Goal: Task Accomplishment & Management: Manage account settings

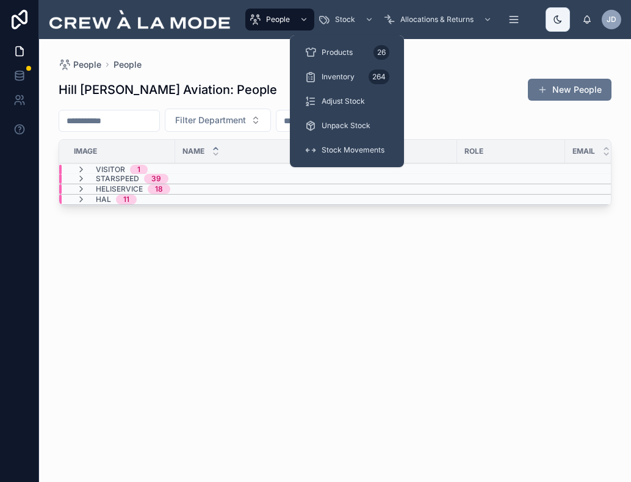
click at [352, 129] on span "Unpack Stock" at bounding box center [346, 126] width 49 height 10
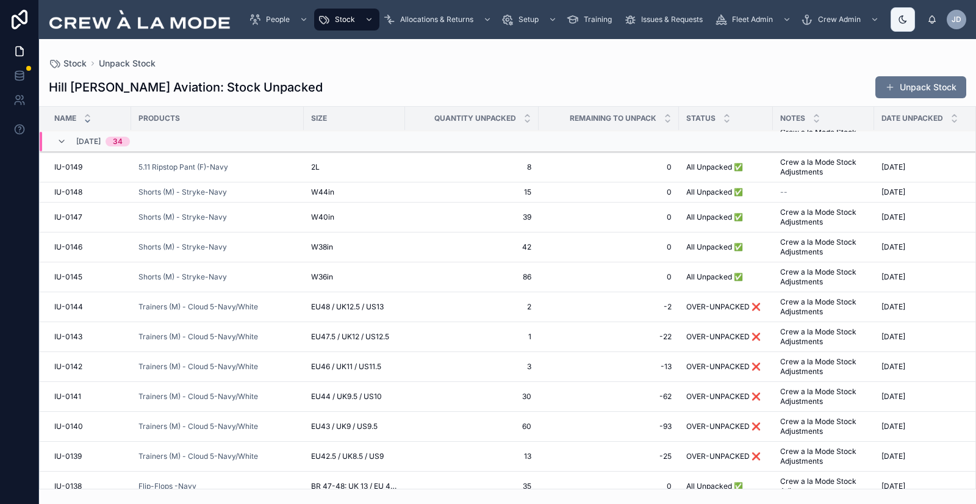
scroll to position [627, 0]
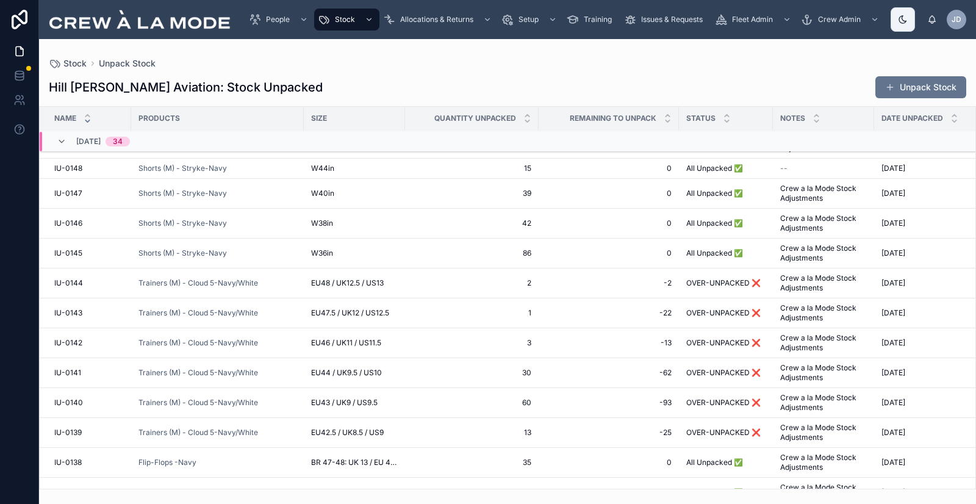
click at [260, 283] on div "Trainers (M) - Cloud 5-Navy/White" at bounding box center [218, 283] width 158 height 10
click at [287, 286] on div "Trainers (M) - Cloud 5-Navy/White" at bounding box center [218, 283] width 158 height 10
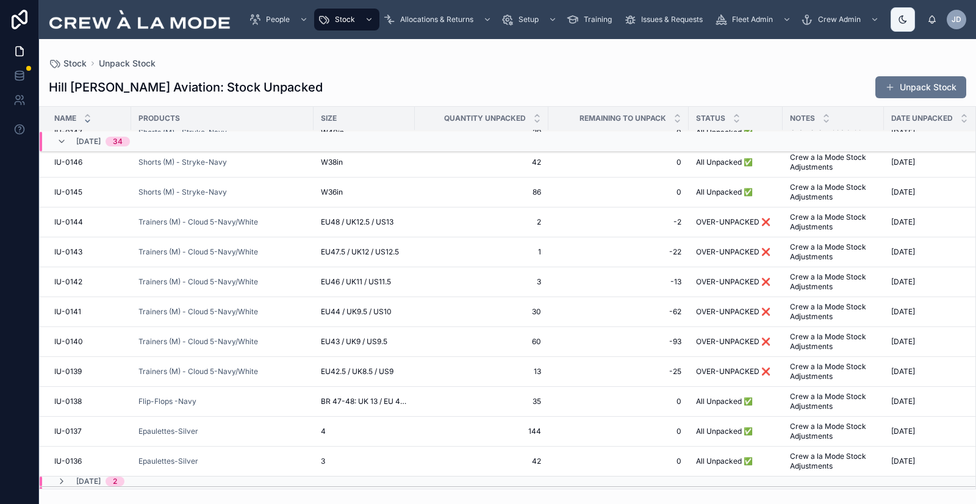
scroll to position [749, 0]
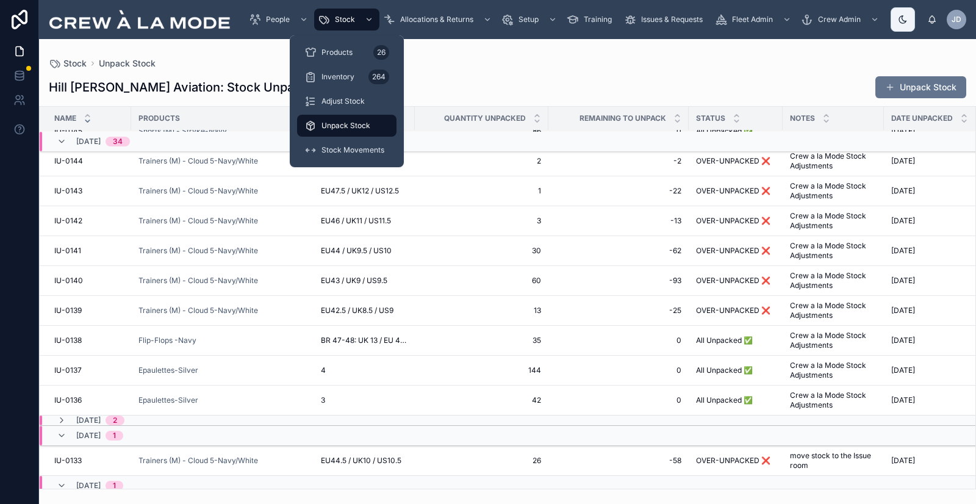
drag, startPoint x: 352, startPoint y: 49, endPoint x: 355, endPoint y: 60, distance: 11.4
click at [352, 49] on span "Products" at bounding box center [337, 53] width 31 height 10
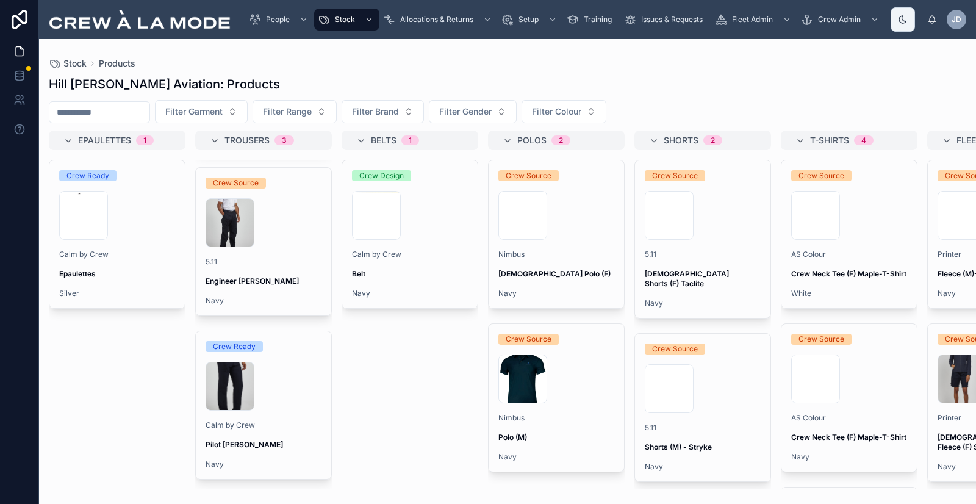
scroll to position [165, 0]
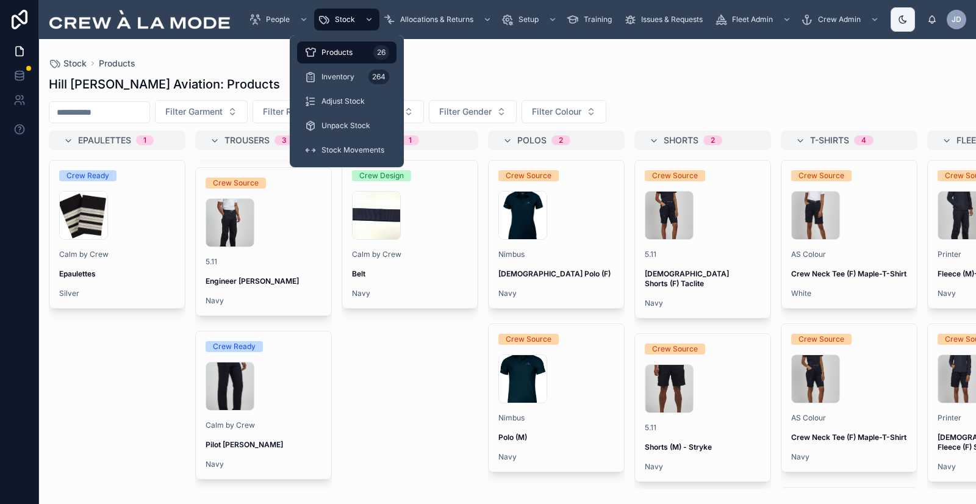
click at [352, 73] on span "Inventory" at bounding box center [338, 77] width 33 height 10
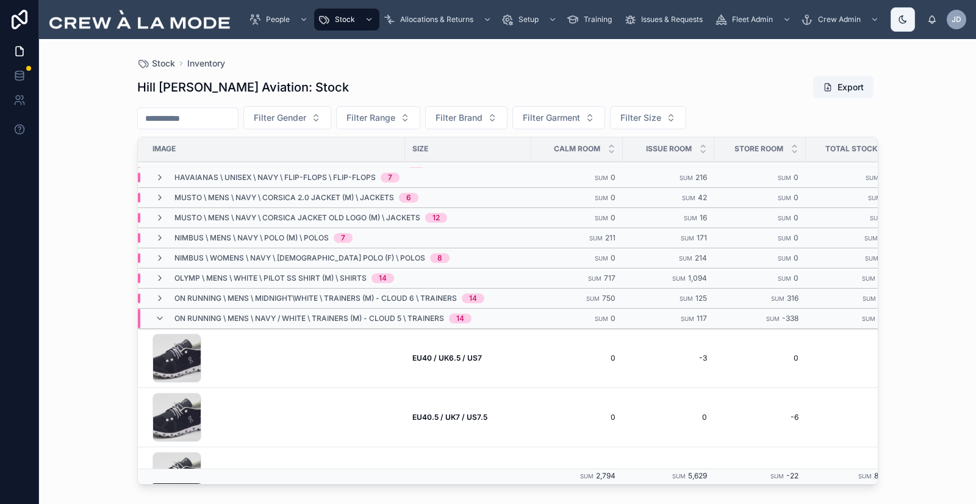
scroll to position [287, 0]
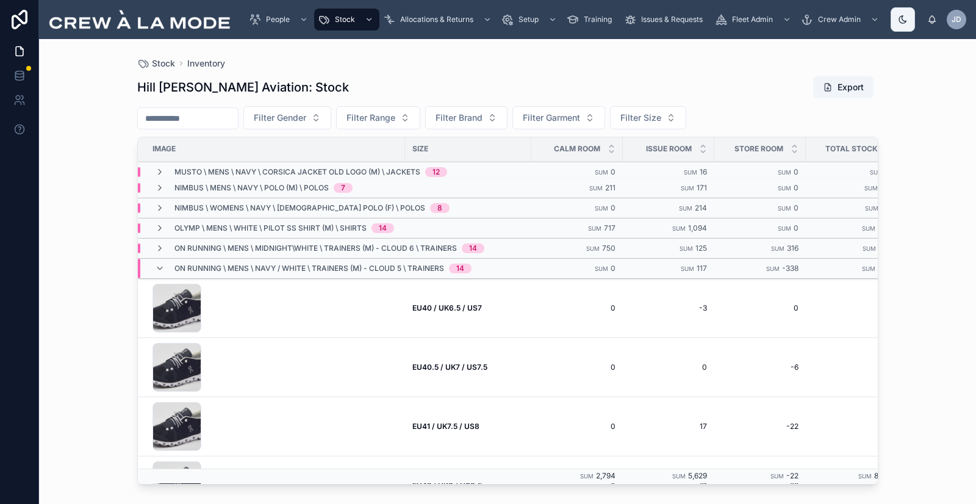
click at [161, 269] on icon at bounding box center [160, 269] width 10 height 10
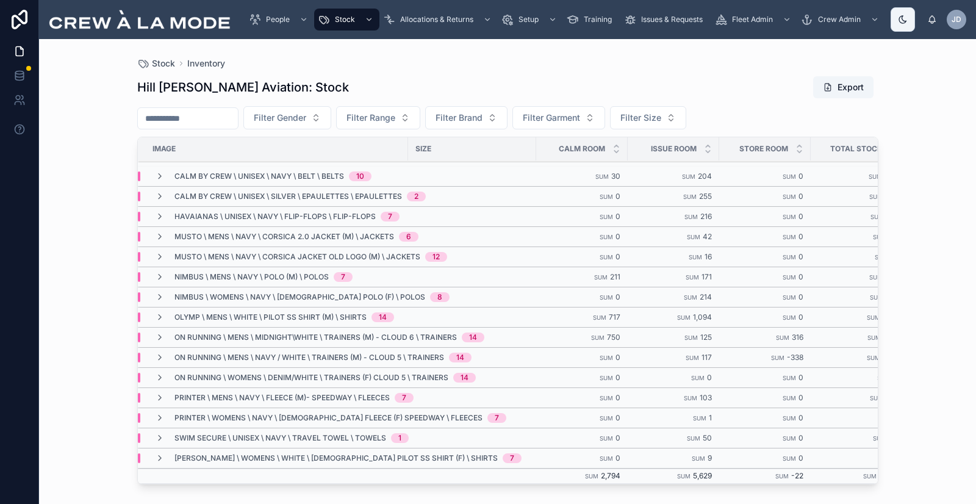
click at [235, 353] on span "On Running \ Mens \ Navy / White \ Trainers (M) - Cloud 5 \ Trainers" at bounding box center [310, 358] width 270 height 10
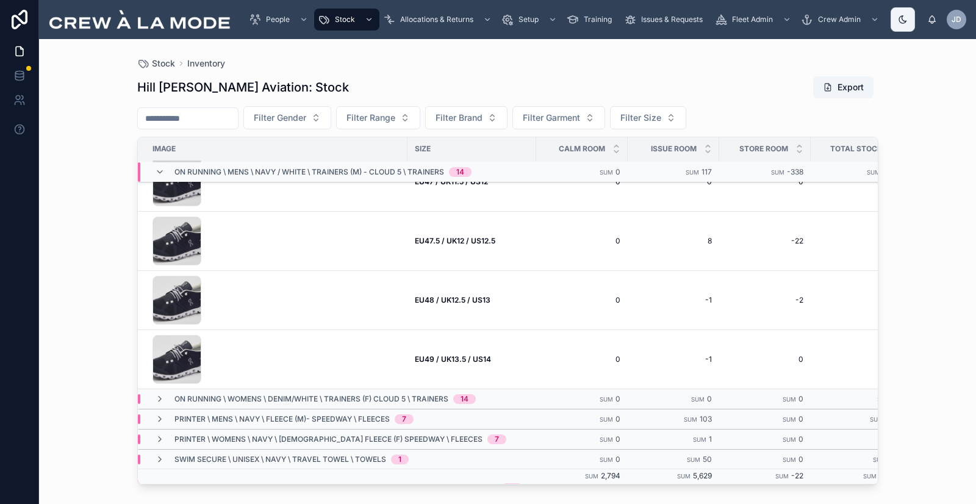
scroll to position [1010, 0]
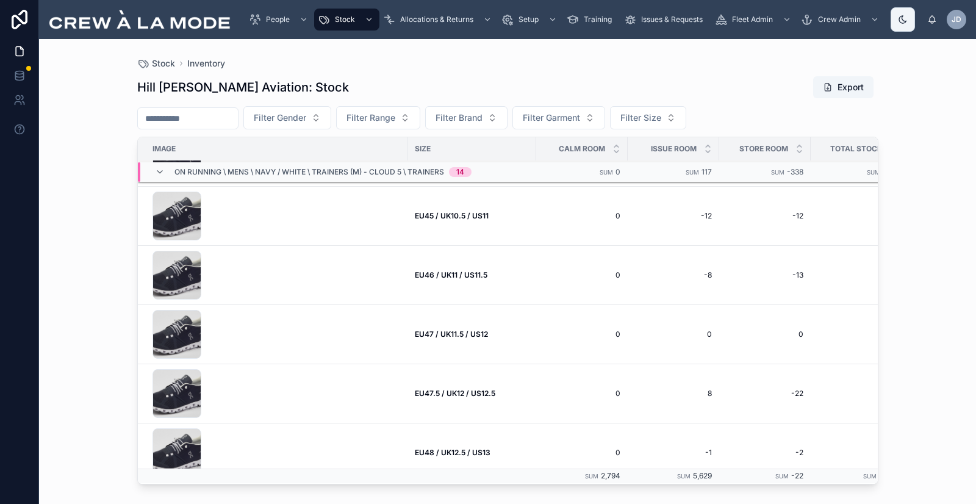
click at [162, 175] on icon at bounding box center [160, 172] width 10 height 10
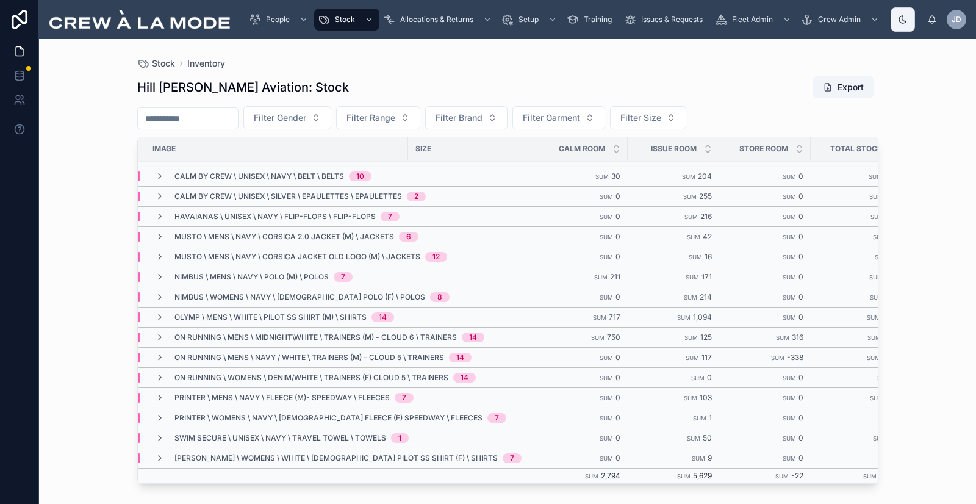
click at [151, 333] on div "On Running \ Mens \ Midnight\White \ Trainers (M) - Cloud 6 \ Trainers 14" at bounding box center [319, 338] width 359 height 10
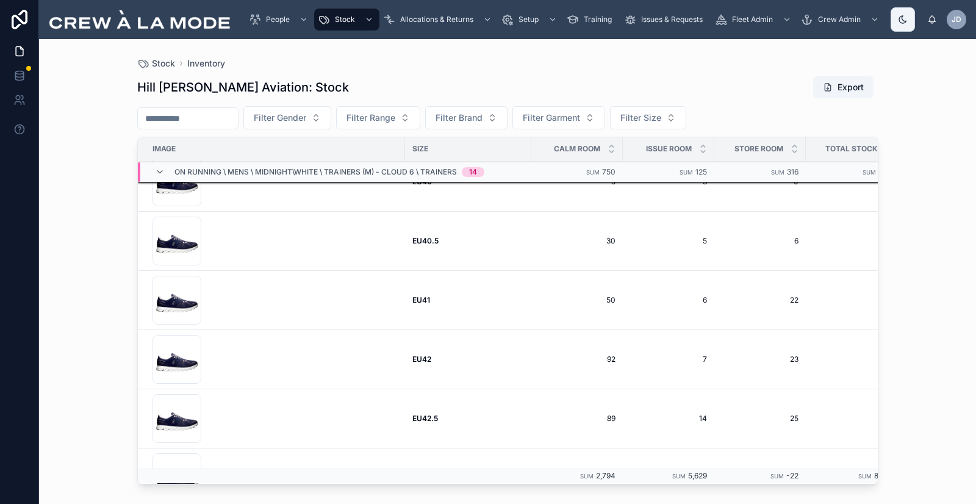
scroll to position [300, 0]
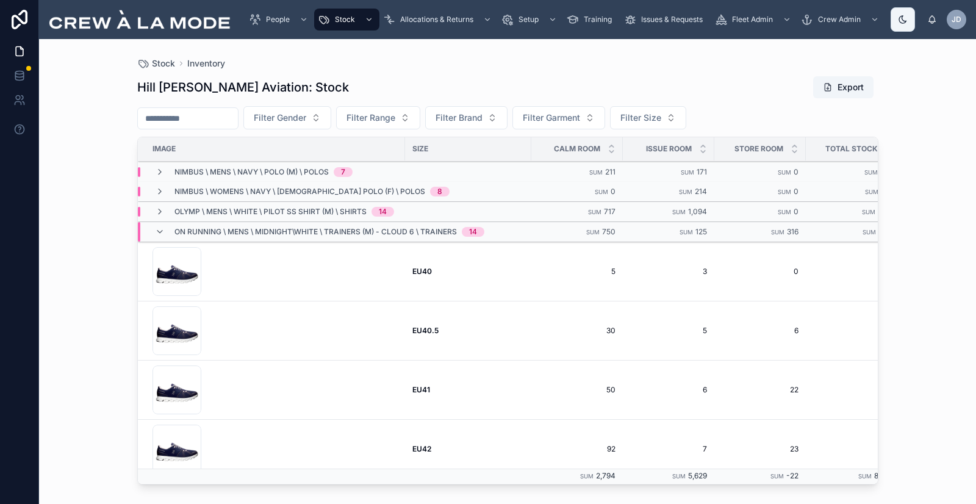
click at [630, 272] on span "3" at bounding box center [668, 272] width 77 height 10
click at [610, 270] on span "5" at bounding box center [577, 272] width 77 height 10
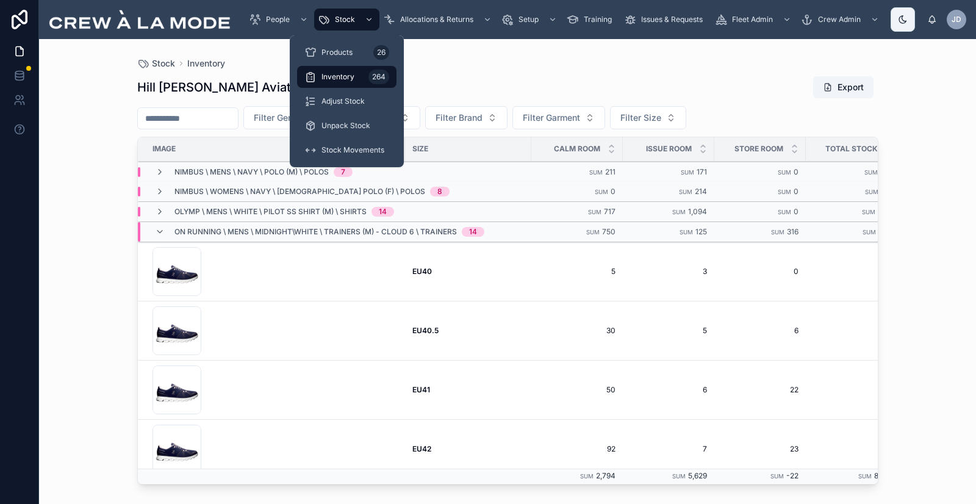
click at [344, 102] on span "Adjust Stock" at bounding box center [343, 101] width 43 height 10
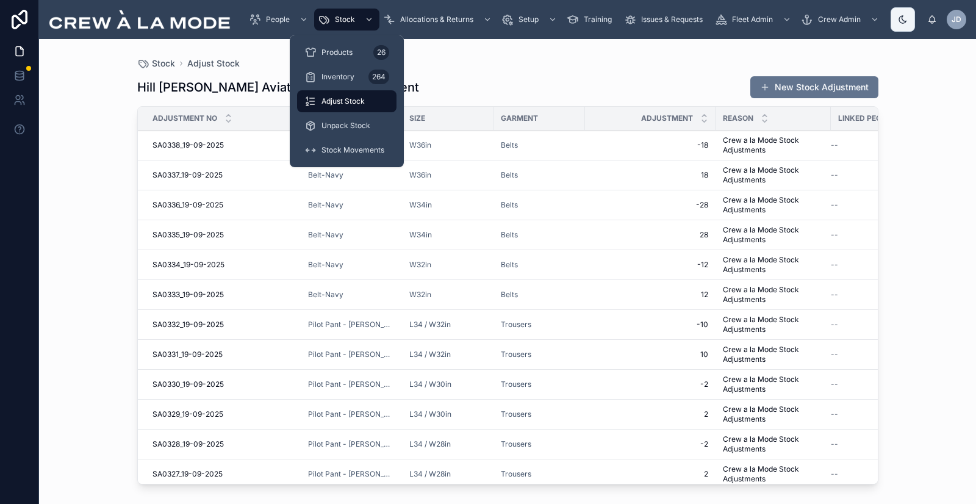
click at [348, 151] on span "Stock Movements" at bounding box center [353, 150] width 63 height 10
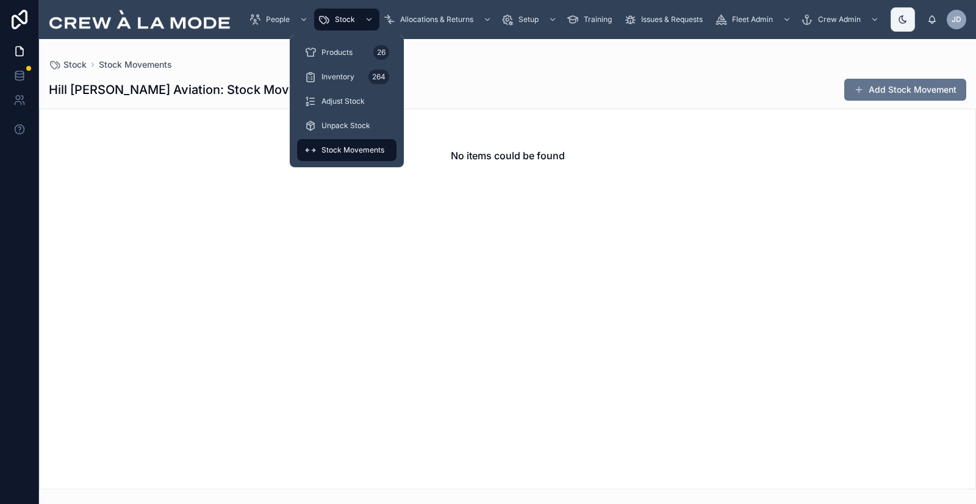
click at [350, 17] on span "Stock" at bounding box center [345, 20] width 20 height 10
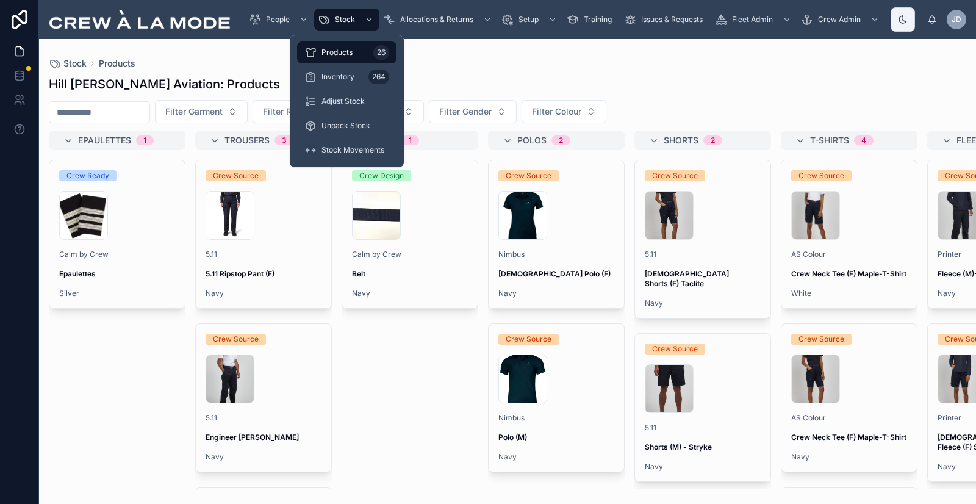
click at [345, 122] on span "Unpack Stock" at bounding box center [346, 126] width 49 height 10
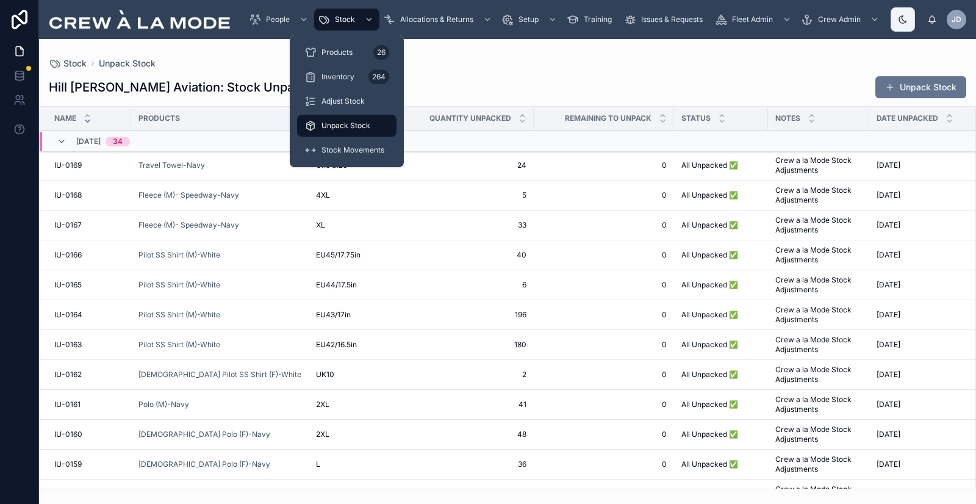
click at [346, 17] on span "Stock" at bounding box center [345, 20] width 20 height 10
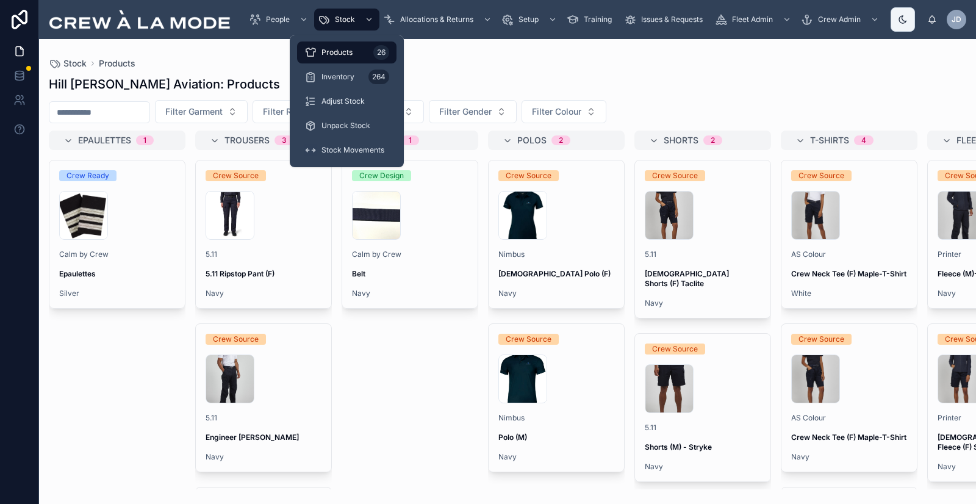
click at [347, 51] on span "Products" at bounding box center [337, 53] width 31 height 10
click at [355, 76] on div "Inventory 264" at bounding box center [347, 77] width 85 height 20
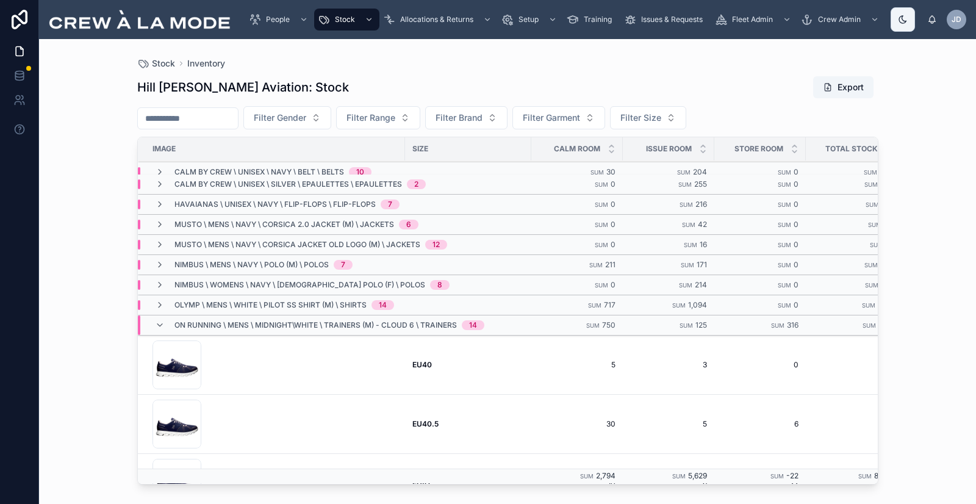
scroll to position [235, 0]
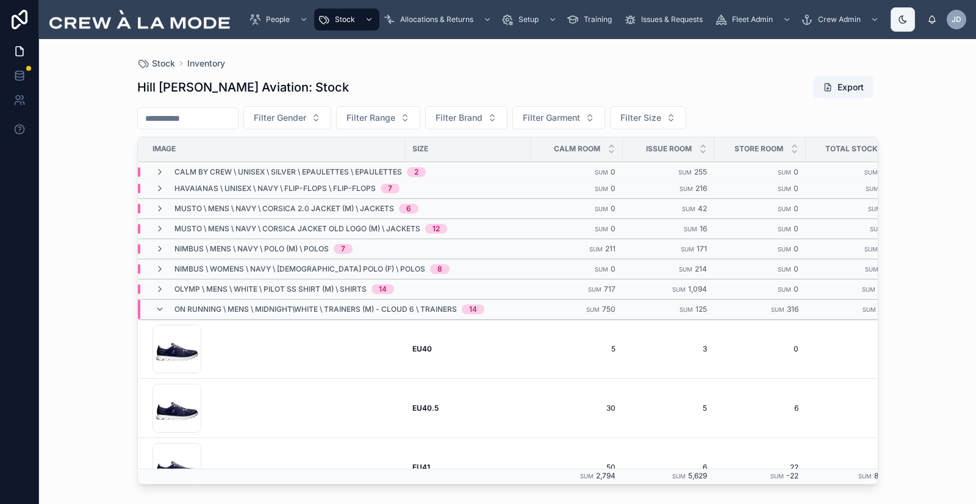
click at [331, 308] on span "On Running \ Mens \ Midnight\White \ Trainers (M) - Cloud 6 \ Trainers" at bounding box center [316, 310] width 283 height 10
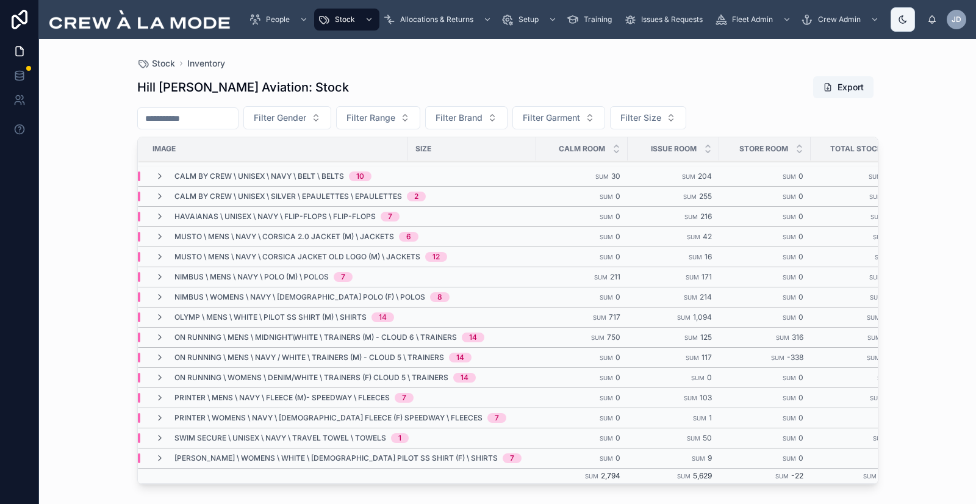
scroll to position [219, 0]
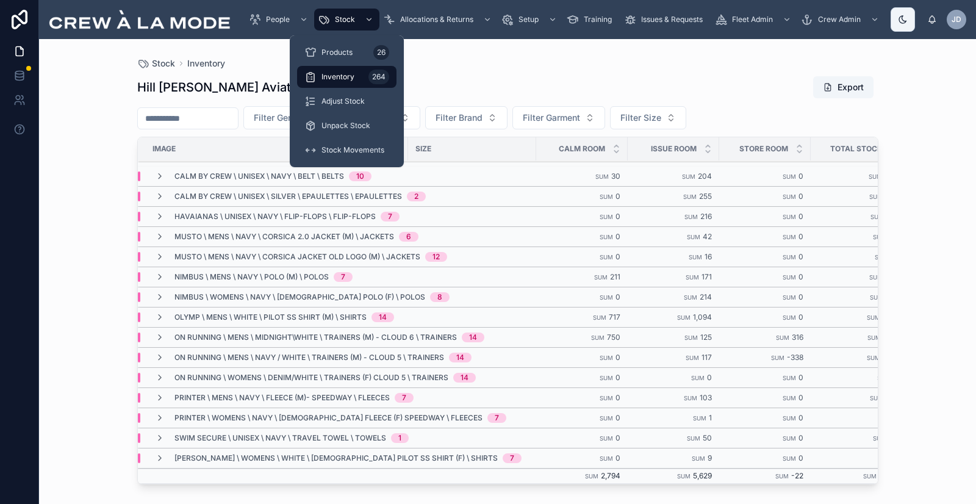
click at [341, 19] on span "Stock" at bounding box center [345, 20] width 20 height 10
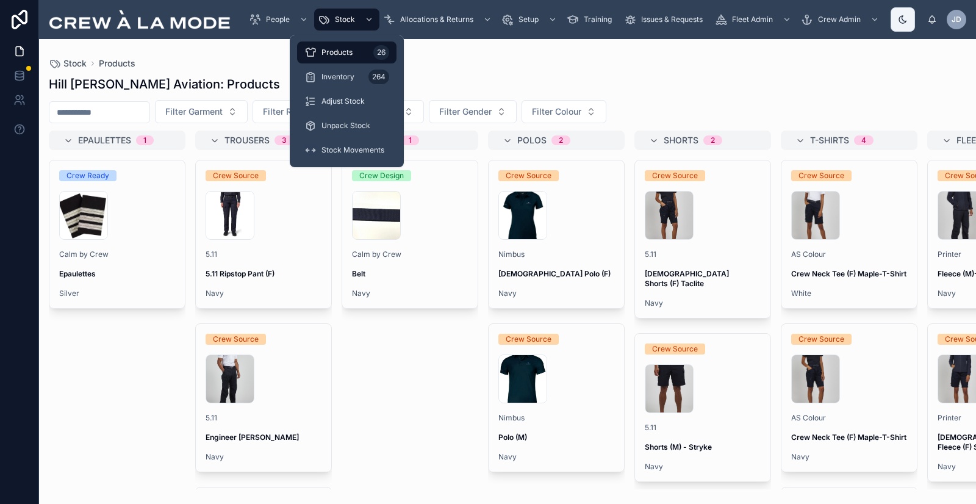
click at [359, 152] on span "Stock Movements" at bounding box center [353, 150] width 63 height 10
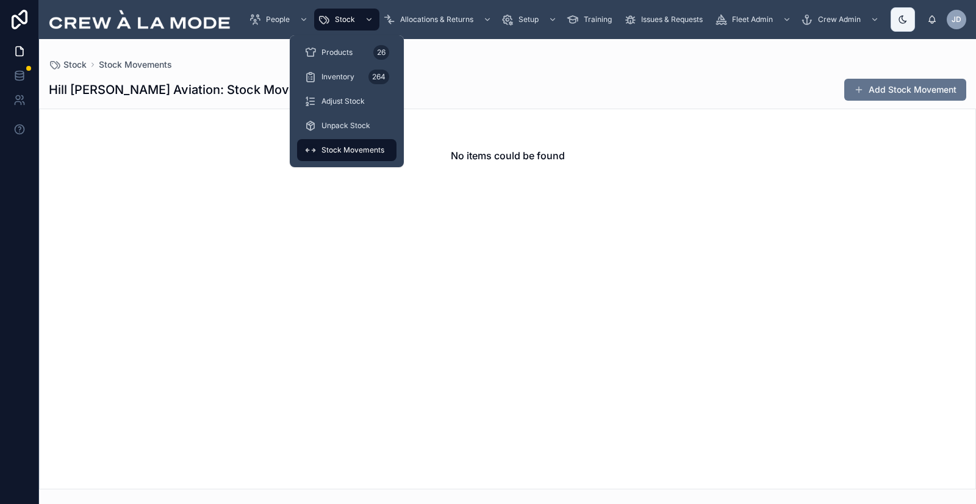
click at [364, 129] on span "Unpack Stock" at bounding box center [346, 126] width 49 height 10
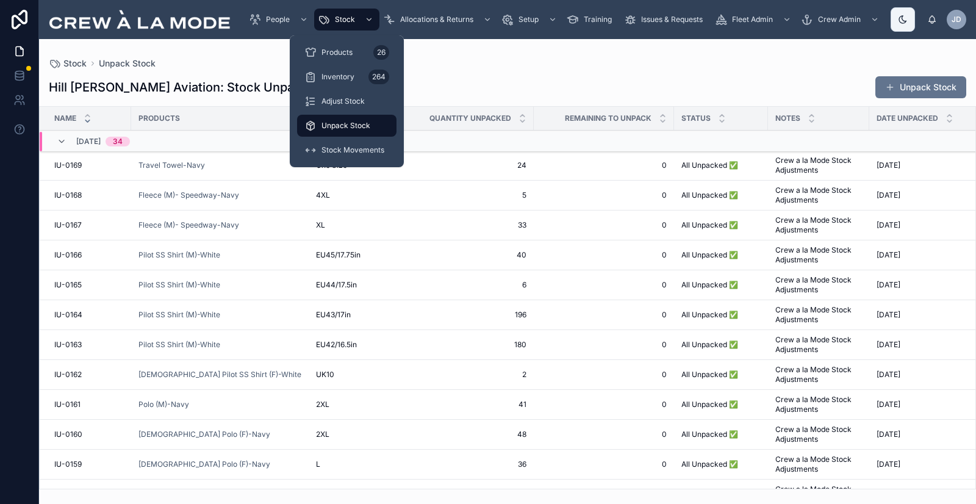
click at [346, 101] on span "Adjust Stock" at bounding box center [343, 101] width 43 height 10
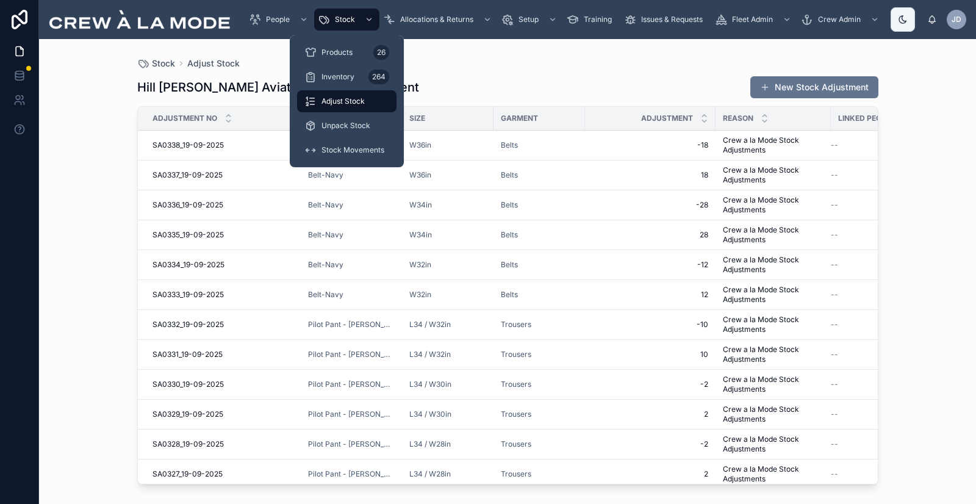
click at [355, 77] on div "Inventory 264" at bounding box center [347, 77] width 85 height 20
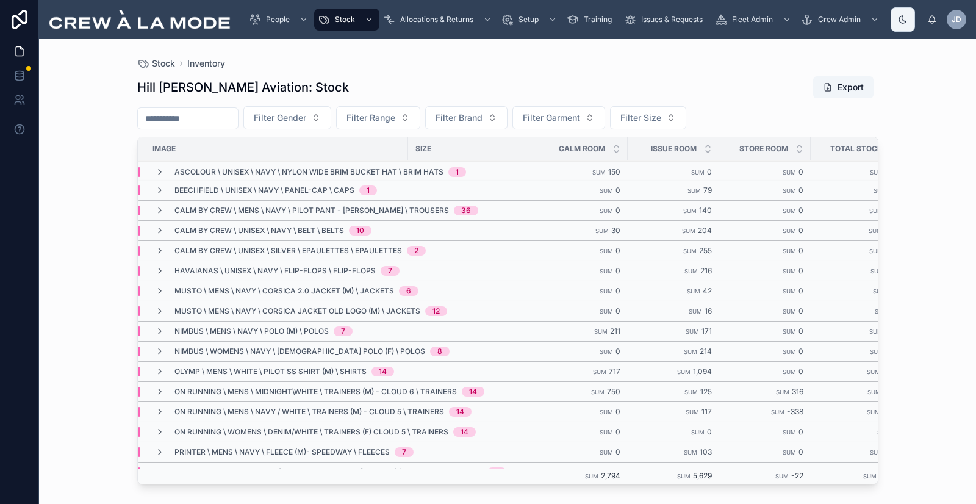
scroll to position [219, 0]
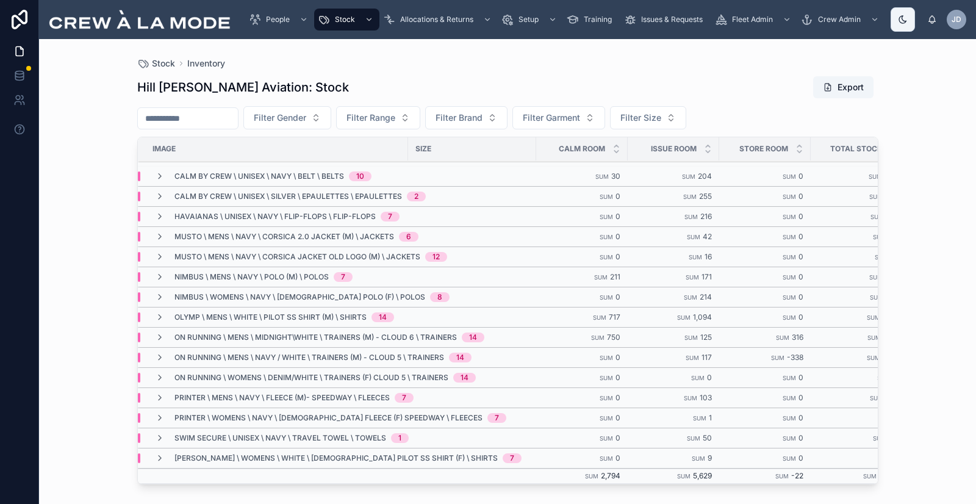
click at [355, 353] on span "On Running \ Mens \ Navy / White \ Trainers (M) - Cloud 5 \ Trainers" at bounding box center [310, 358] width 270 height 10
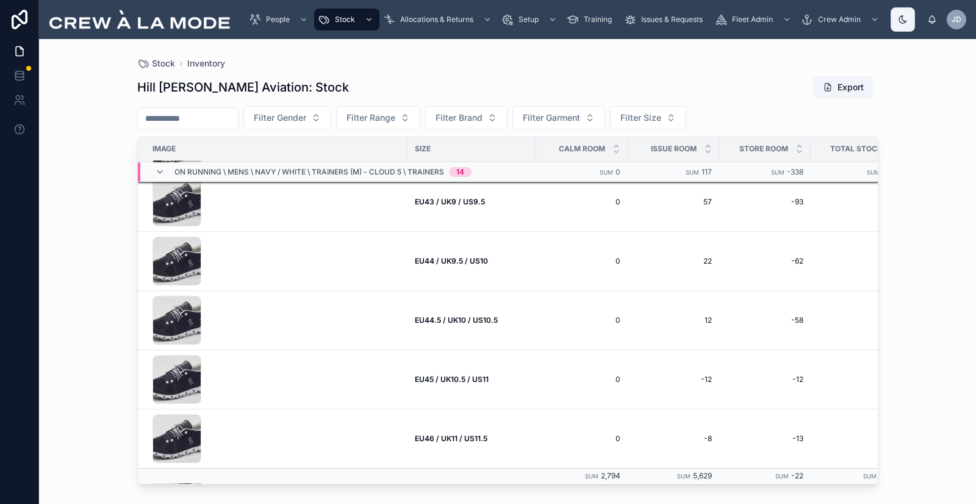
scroll to position [665, 0]
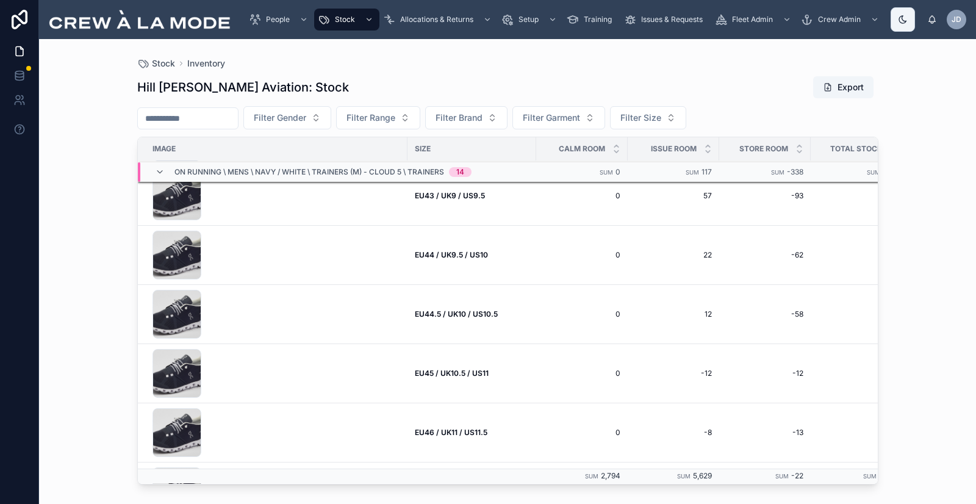
click at [630, 255] on span "22" at bounding box center [673, 255] width 77 height 10
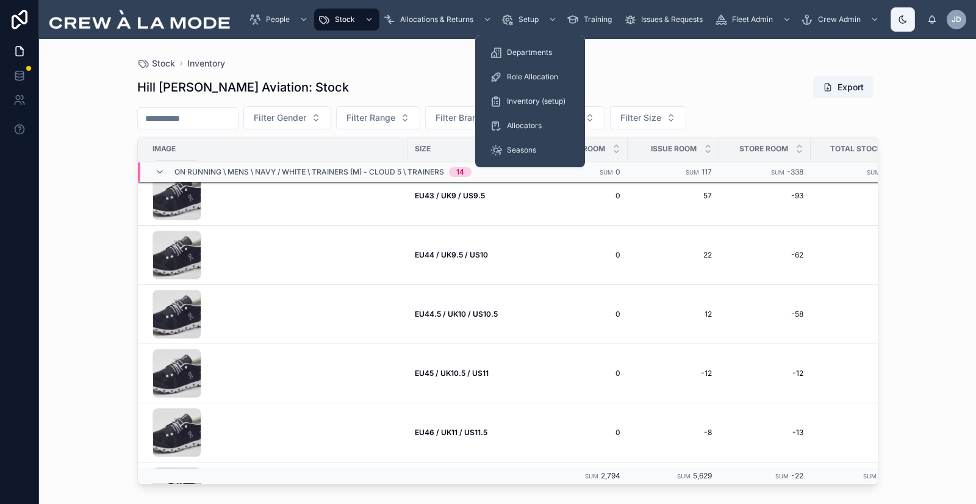
click at [546, 96] on div "Inventory (setup)" at bounding box center [530, 102] width 81 height 20
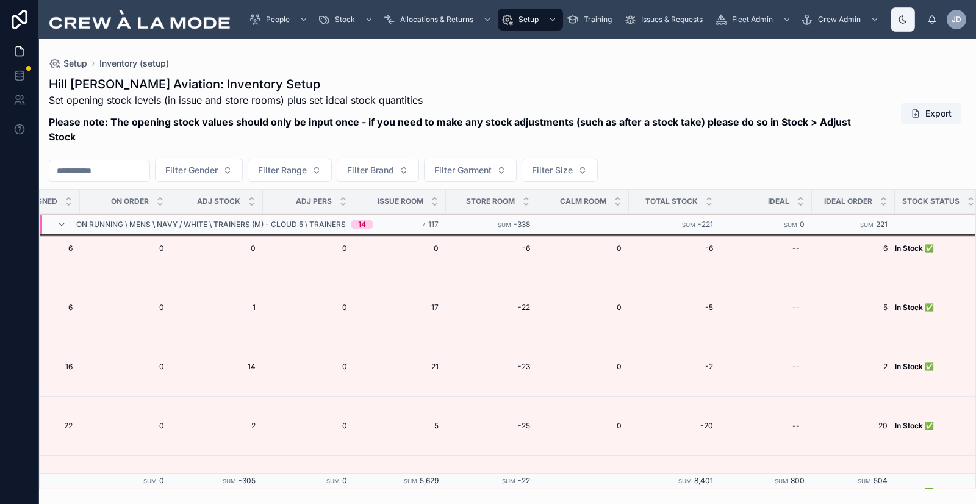
scroll to position [382, 622]
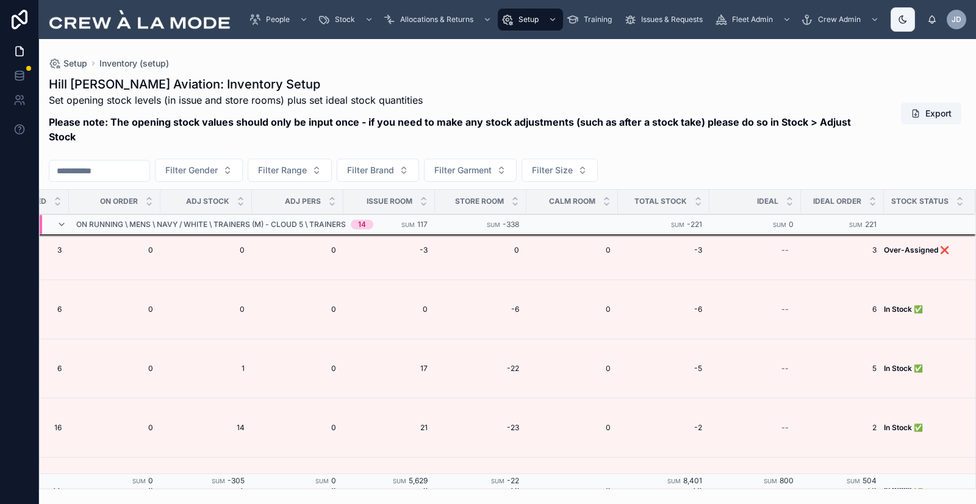
click at [503, 364] on span "-22" at bounding box center [480, 369] width 77 height 10
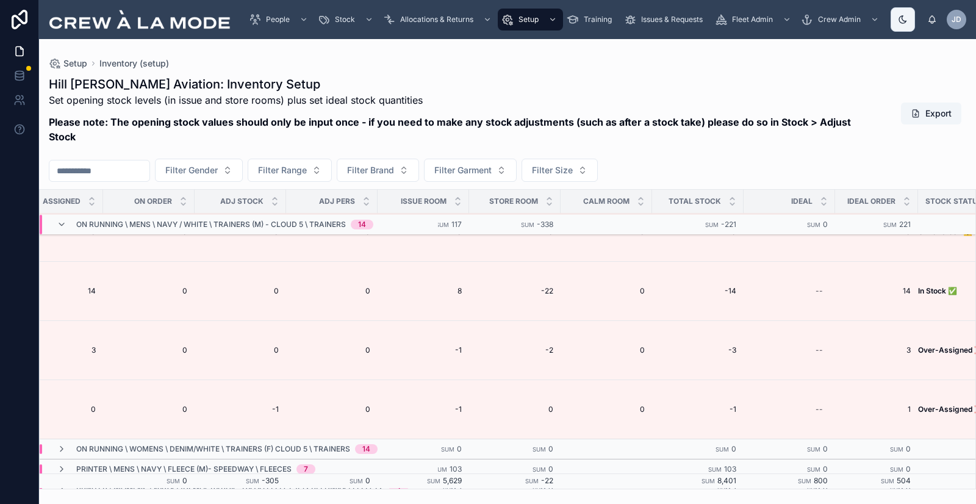
scroll to position [1043, 614]
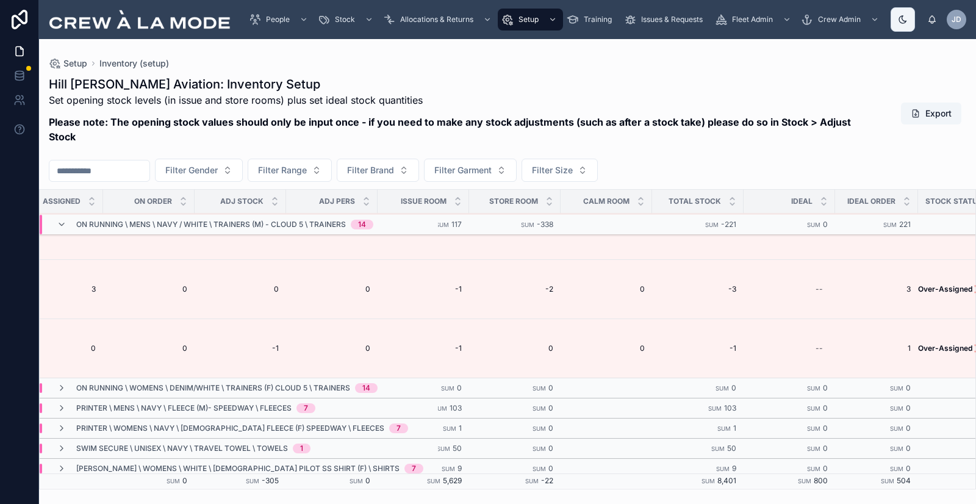
click at [242, 220] on span "On Running \ Mens \ Navy / White \ Trainers (M) - Cloud 5 \ Trainers" at bounding box center [211, 225] width 270 height 10
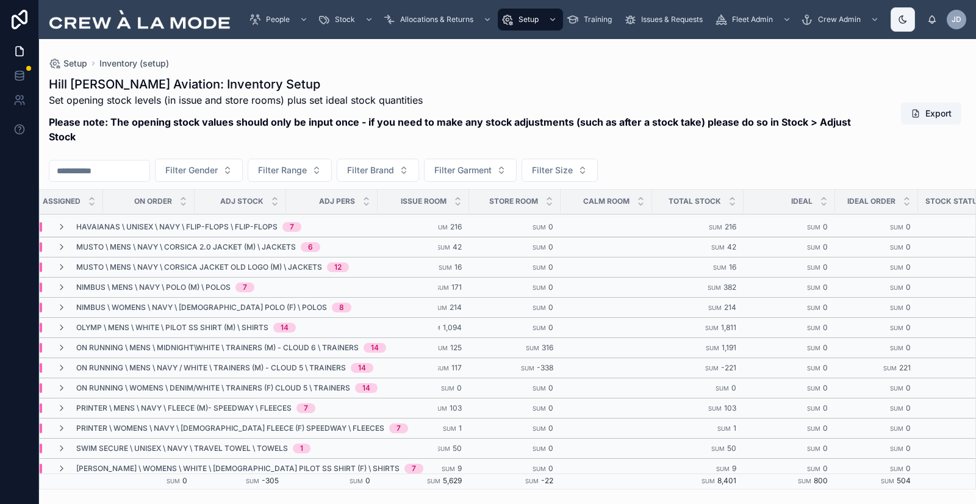
click at [401, 343] on div "On Running \ Mens \ Midnight\White \ Trainers (M) - Cloud 6 \ Trainers 14" at bounding box center [221, 348] width 359 height 10
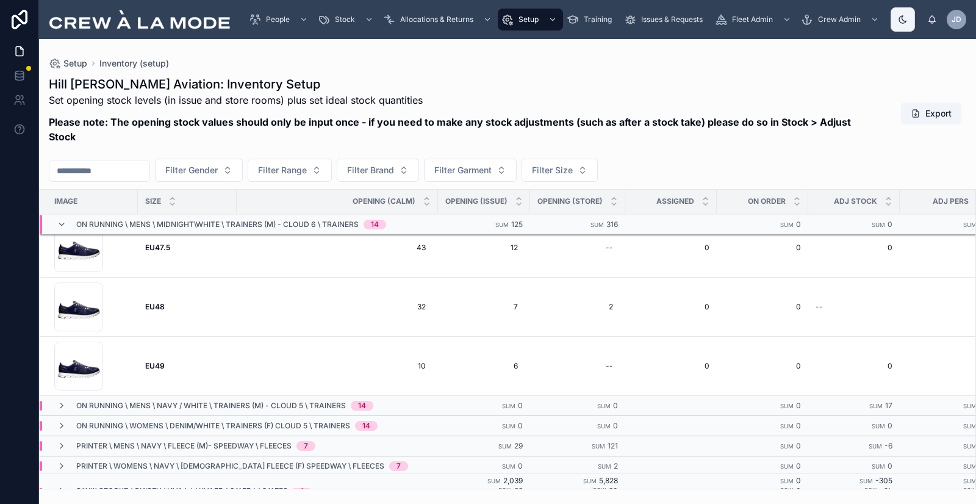
scroll to position [791, 0]
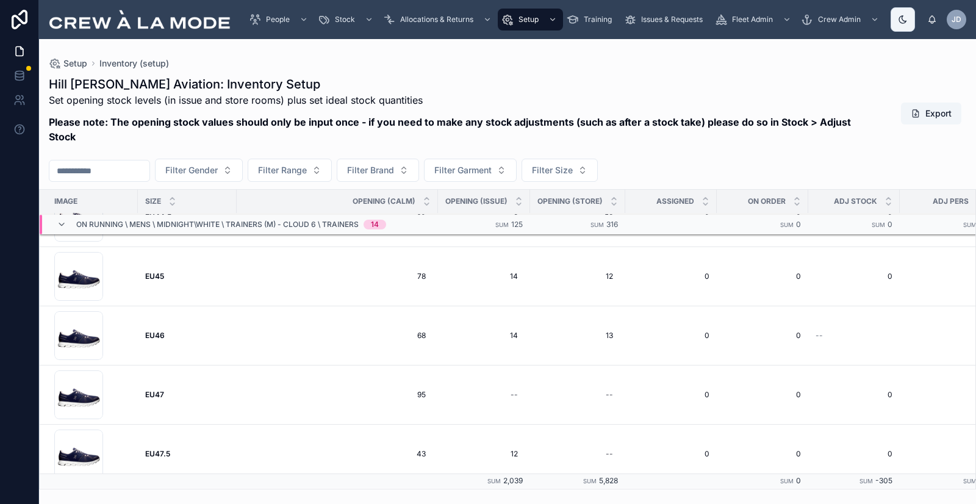
click at [60, 220] on icon at bounding box center [62, 225] width 10 height 10
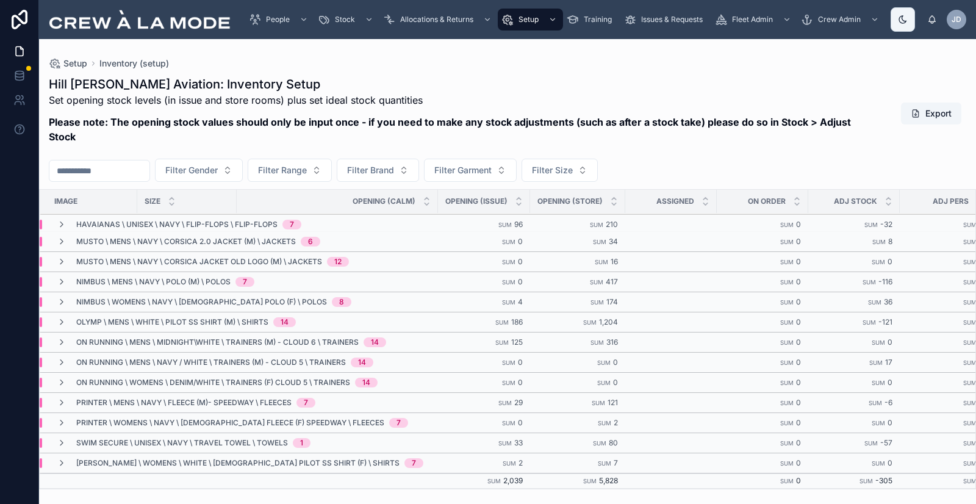
scroll to position [246, 0]
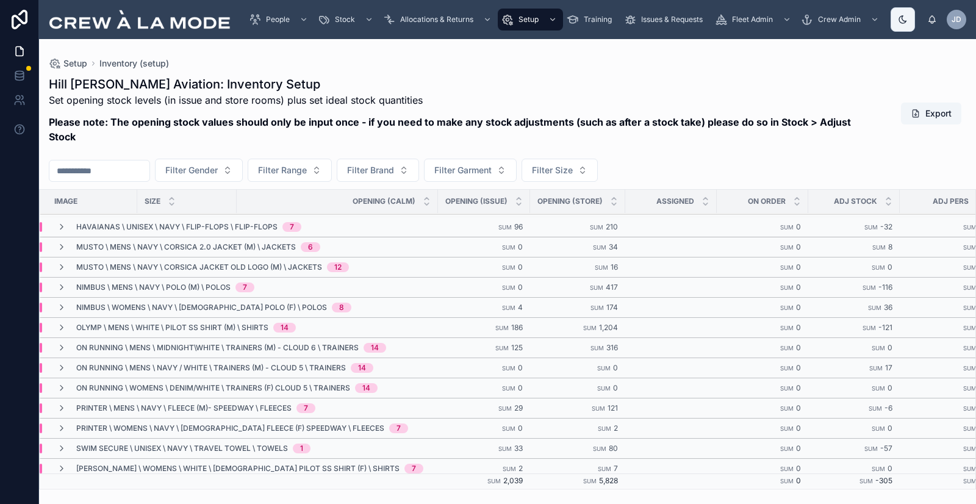
click at [323, 363] on span "On Running \ Mens \ Navy / White \ Trainers (M) - Cloud 5 \ Trainers" at bounding box center [211, 368] width 270 height 10
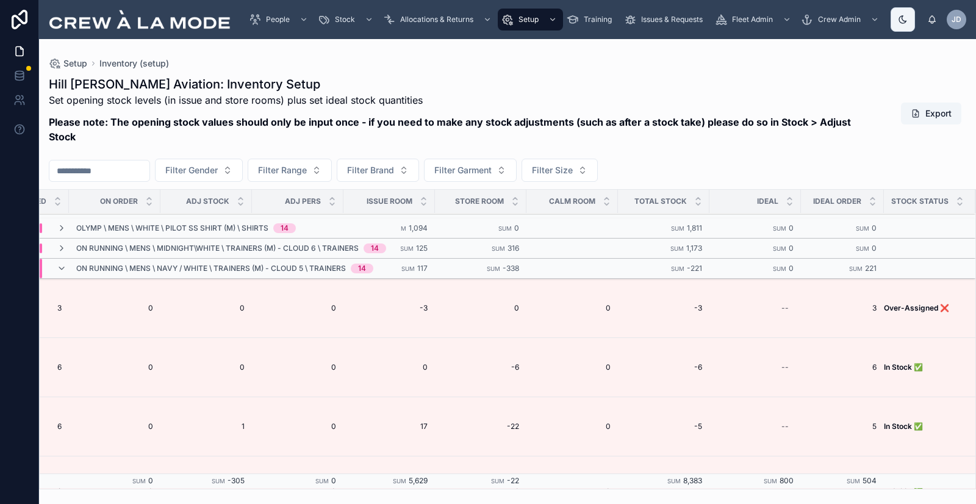
scroll to position [385, 614]
